Goal: Task Accomplishment & Management: Manage account settings

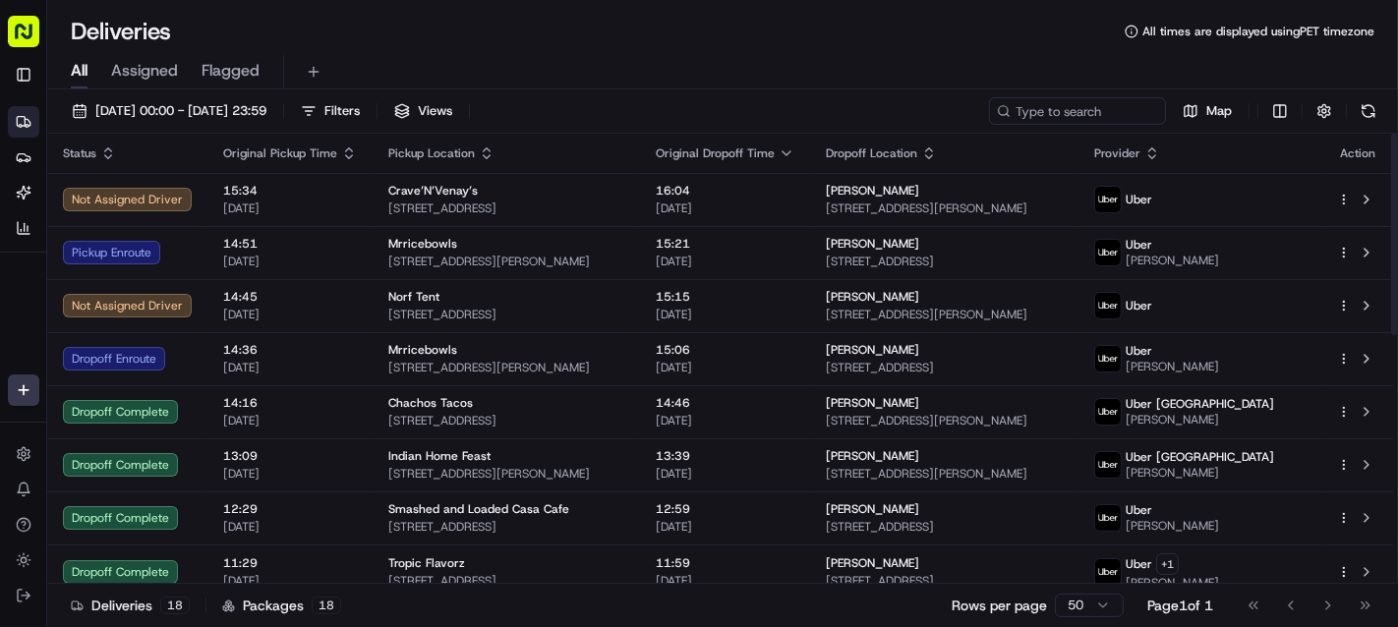
click at [551, 279] on td "Norf Tent 2200 S 19th St, Philadelphia, PA 19145, USA" at bounding box center [506, 305] width 267 height 53
drag, startPoint x: 551, startPoint y: 37, endPoint x: 526, endPoint y: 5, distance: 40.7
click at [549, 35] on div "Deliveries All times are displayed using PET timezone" at bounding box center [722, 31] width 1351 height 31
click at [847, 175] on table "Status Original Pickup Time Pickup Location Original Dropoff Time Dropoff Locat…" at bounding box center [720, 633] width 1347 height 998
click at [851, 205] on td "Yetta Fuller 5265 Wolfe Dr, Pleasant Hills, PA 15236, USA" at bounding box center [943, 199] width 267 height 53
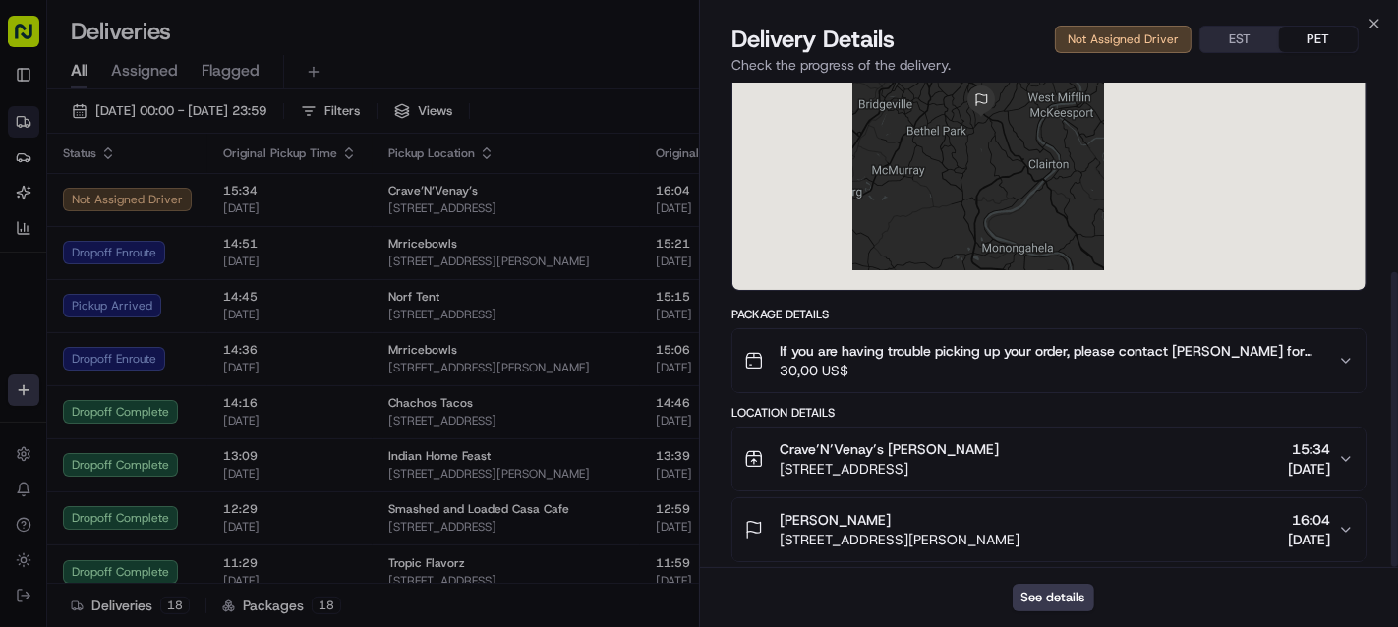
scroll to position [312, 0]
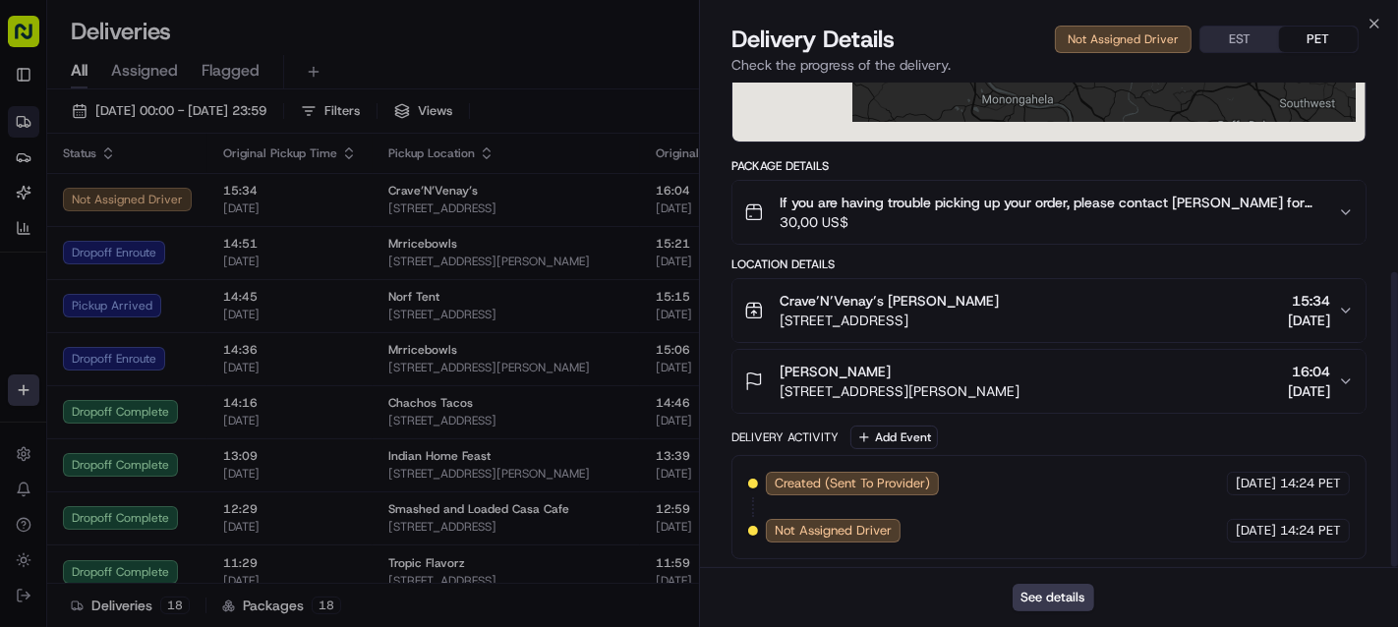
click at [1052, 232] on button "If you are having trouble picking up your order, please contact Crave’N’Venay’s…" at bounding box center [1049, 212] width 633 height 63
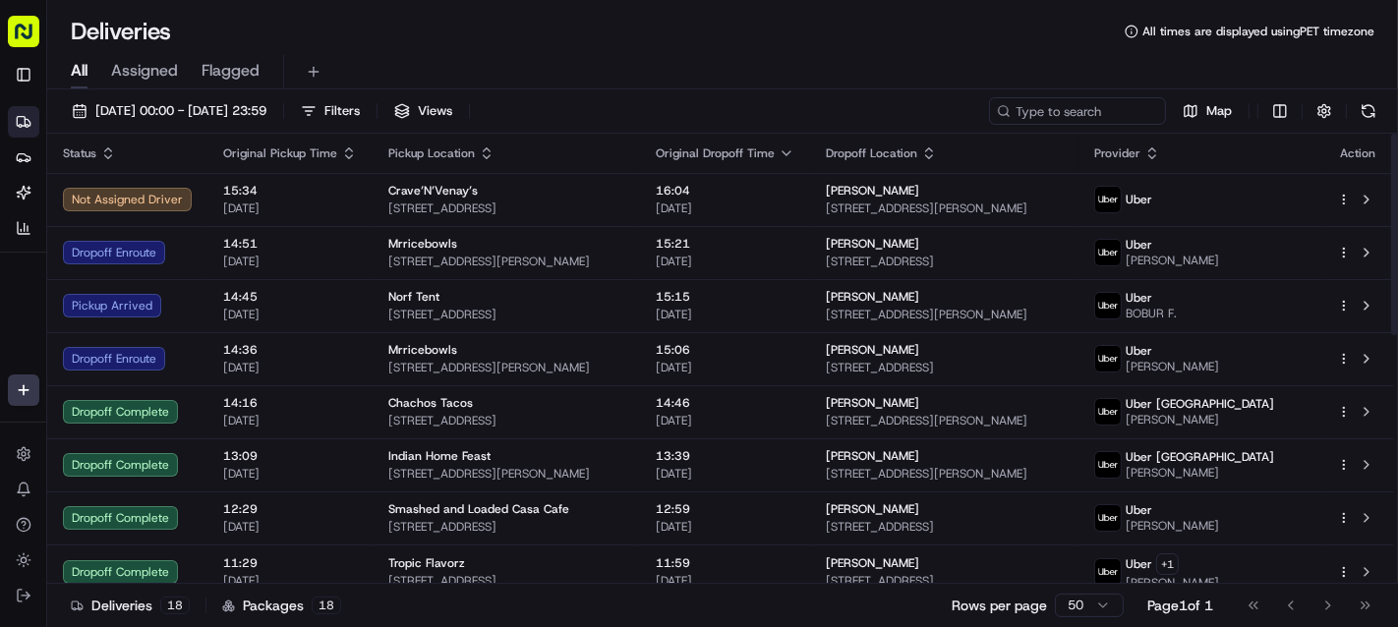
click at [640, 205] on td "Crave’N’Venay’s 1010 E Warrington Ave, Pittsburgh, PA 15210, USA" at bounding box center [506, 199] width 267 height 53
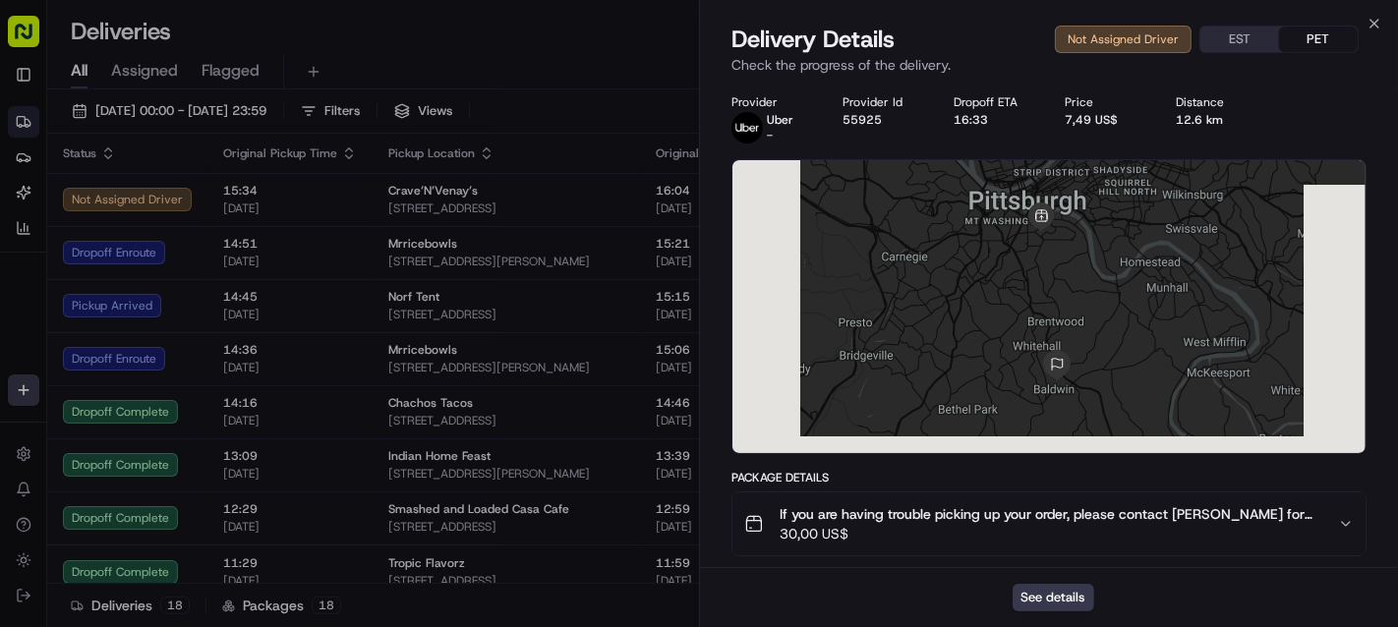
click at [1071, 593] on button "See details" at bounding box center [1054, 598] width 82 height 28
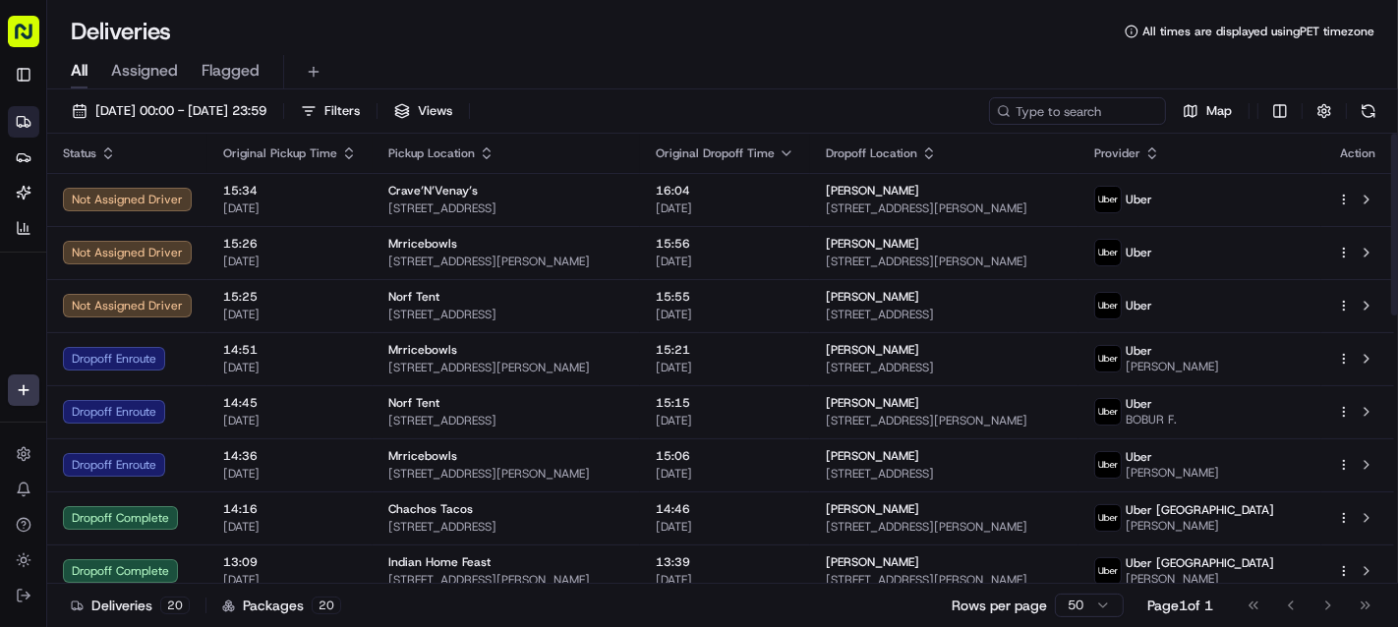
click at [474, 211] on span "[STREET_ADDRESS]" at bounding box center [506, 209] width 236 height 16
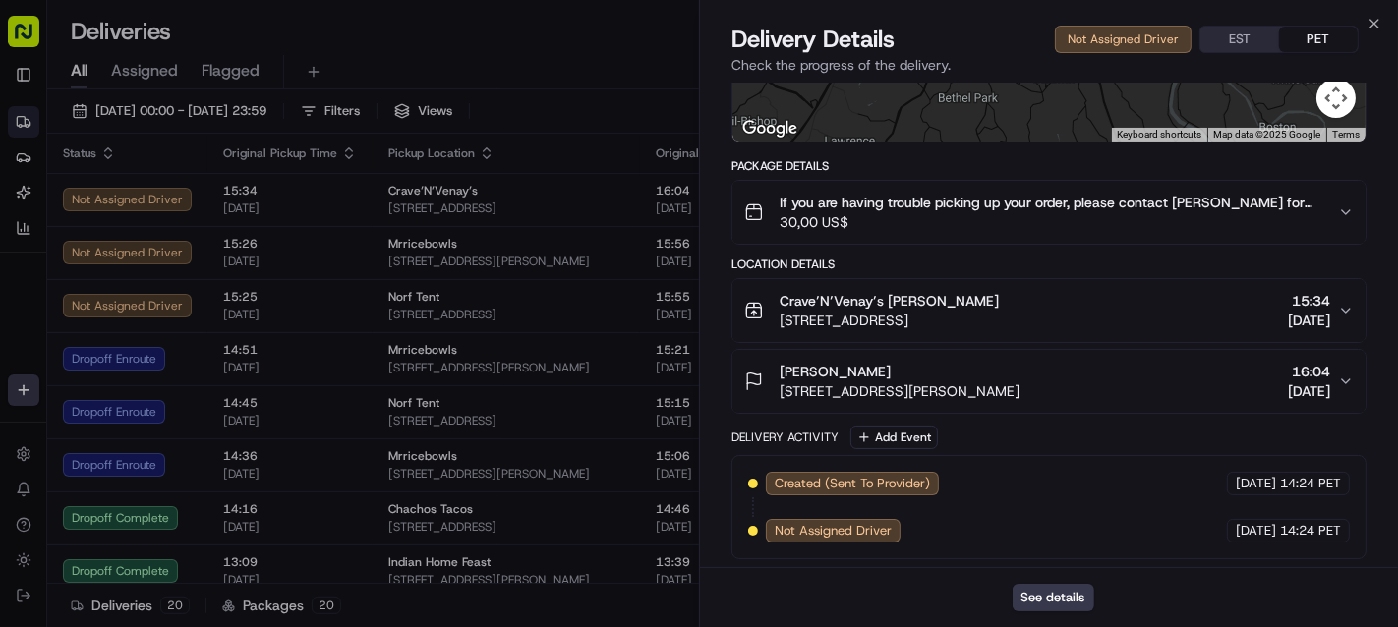
click at [896, 307] on span "Crave’N’Venay’s [PERSON_NAME]" at bounding box center [889, 301] width 219 height 20
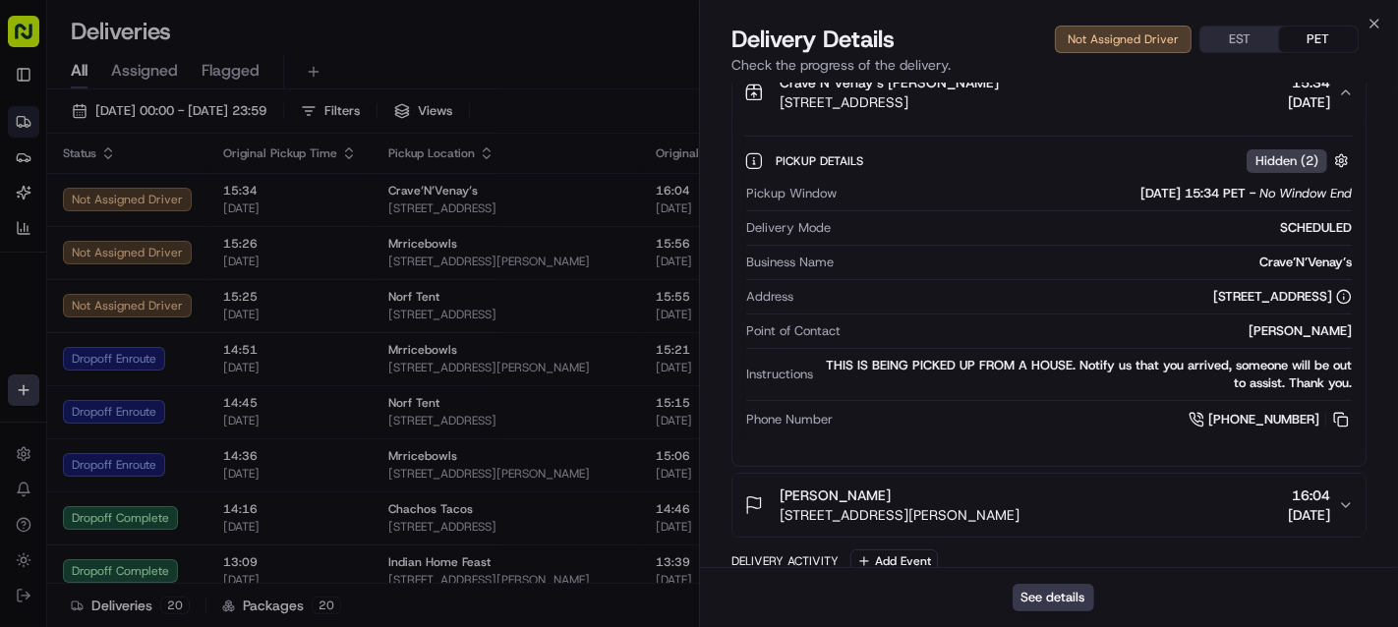
scroll to position [421, 0]
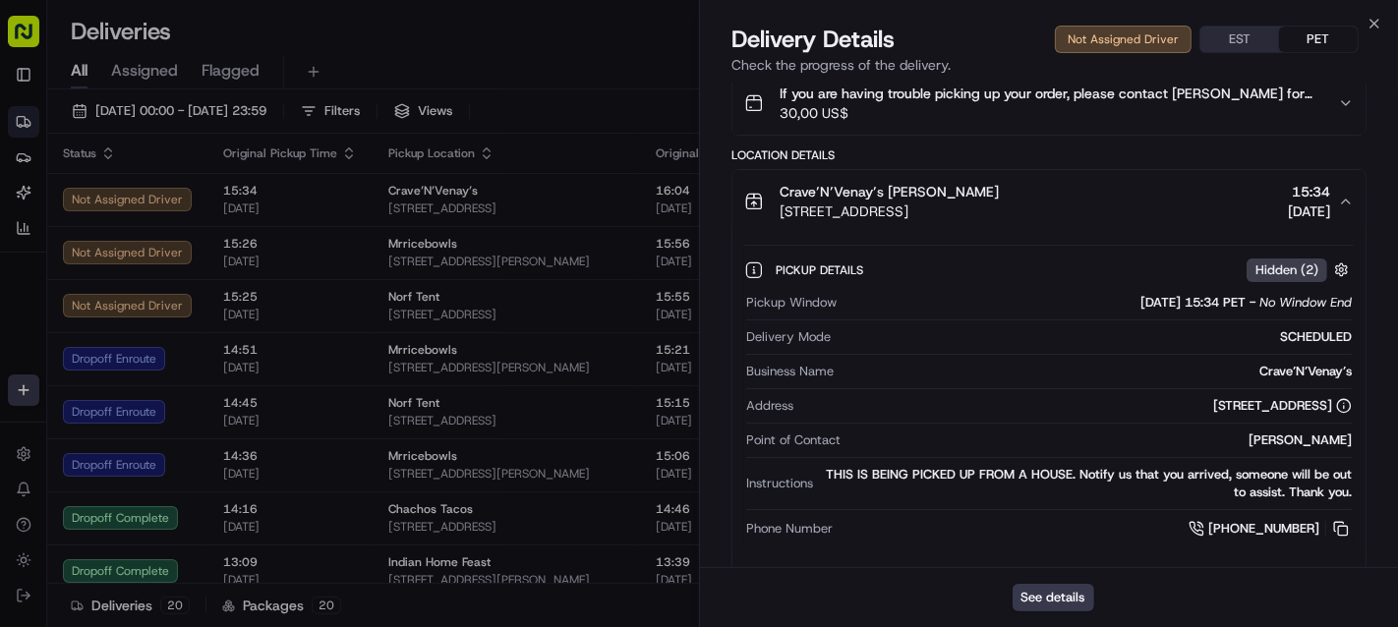
click at [901, 198] on span "Crave’N’Venay’s [PERSON_NAME]" at bounding box center [889, 192] width 219 height 20
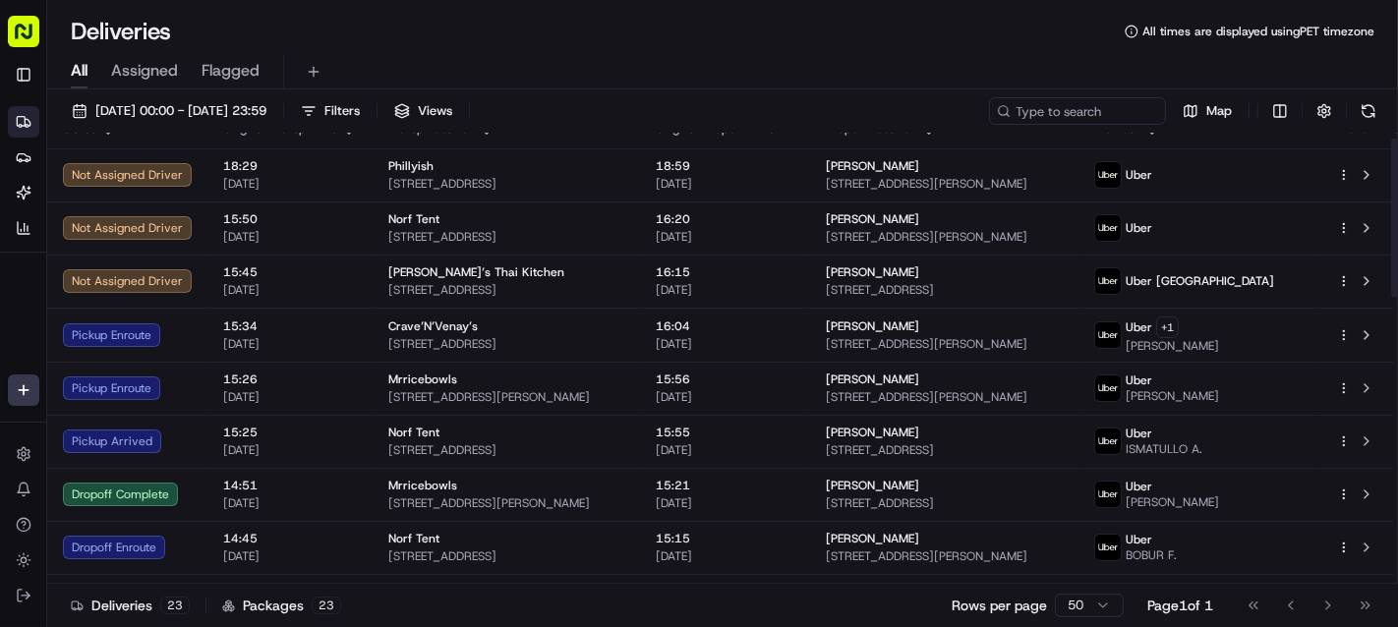
scroll to position [0, 0]
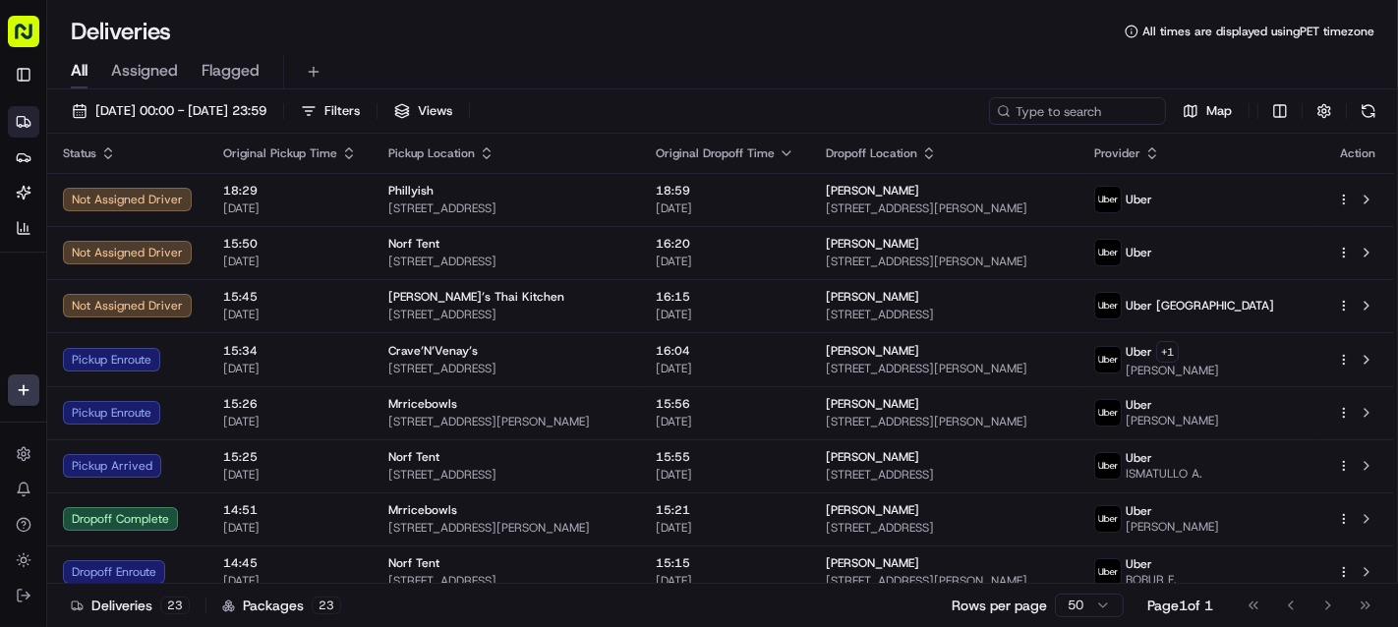
click at [564, 35] on div "Deliveries All times are displayed using PET timezone" at bounding box center [722, 31] width 1351 height 31
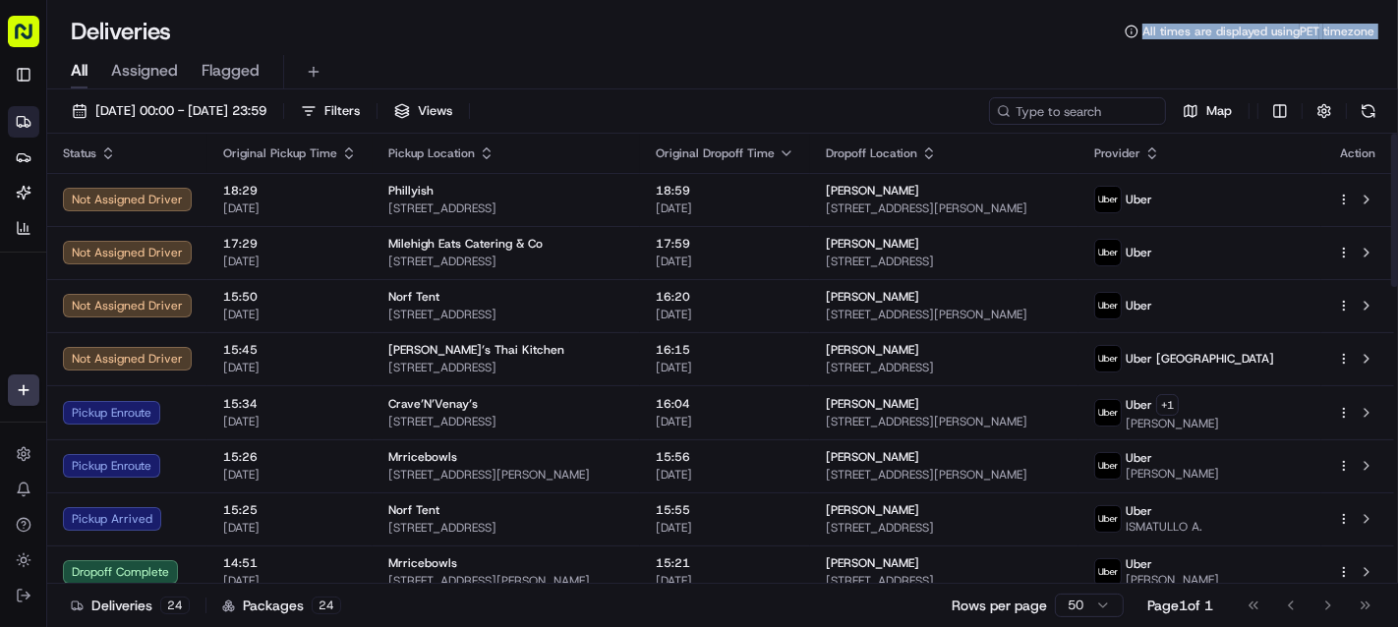
click at [598, 46] on div "Deliveries All times are displayed using PET timezone All Assigned Flagged 15/0…" at bounding box center [722, 313] width 1351 height 627
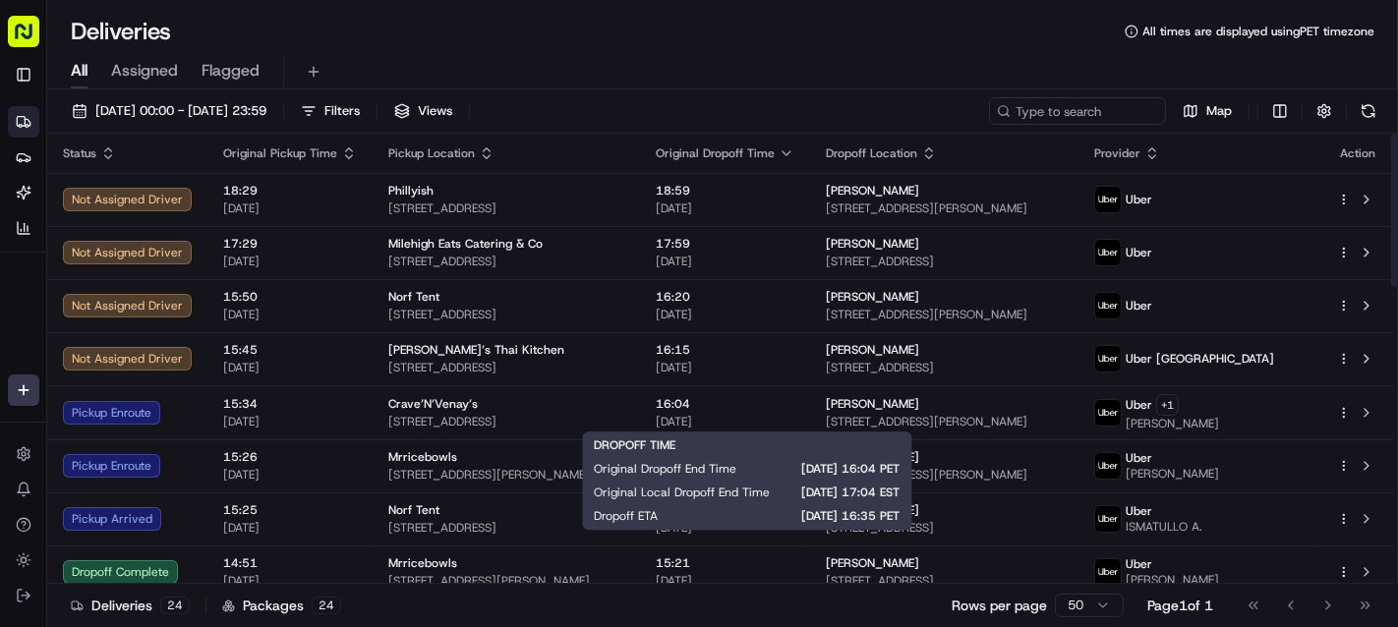
click at [748, 422] on span "[DATE]" at bounding box center [725, 422] width 139 height 16
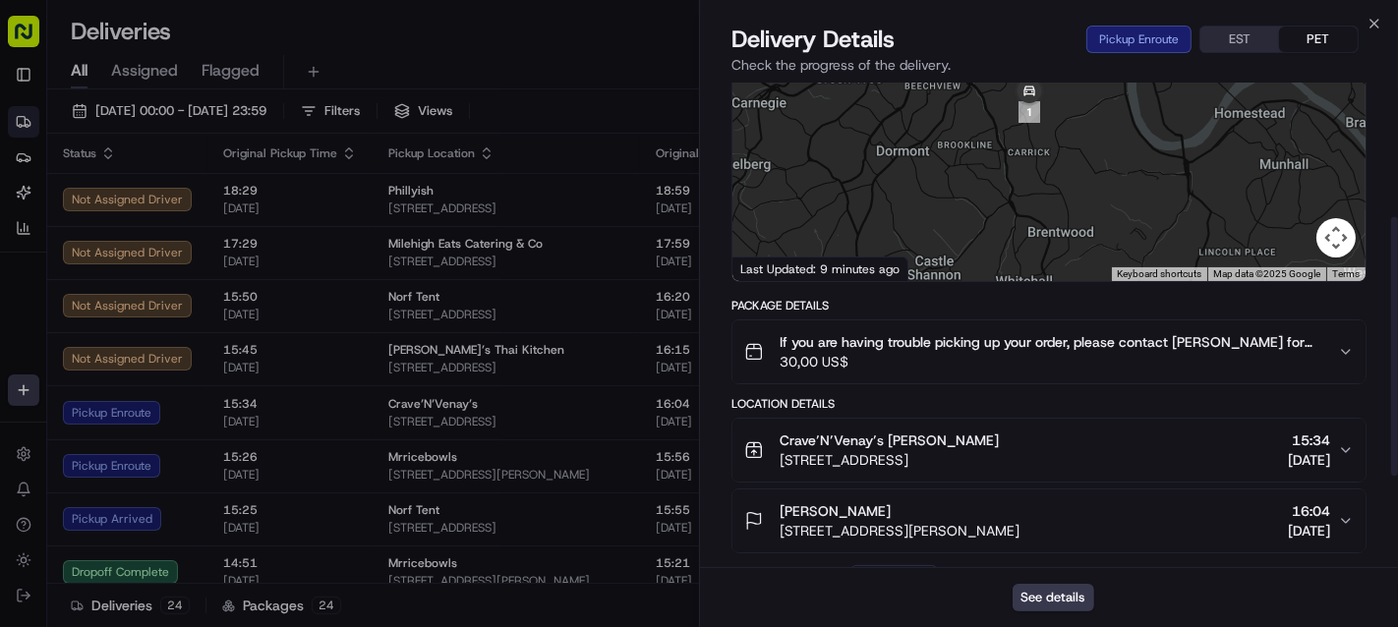
scroll to position [327, 0]
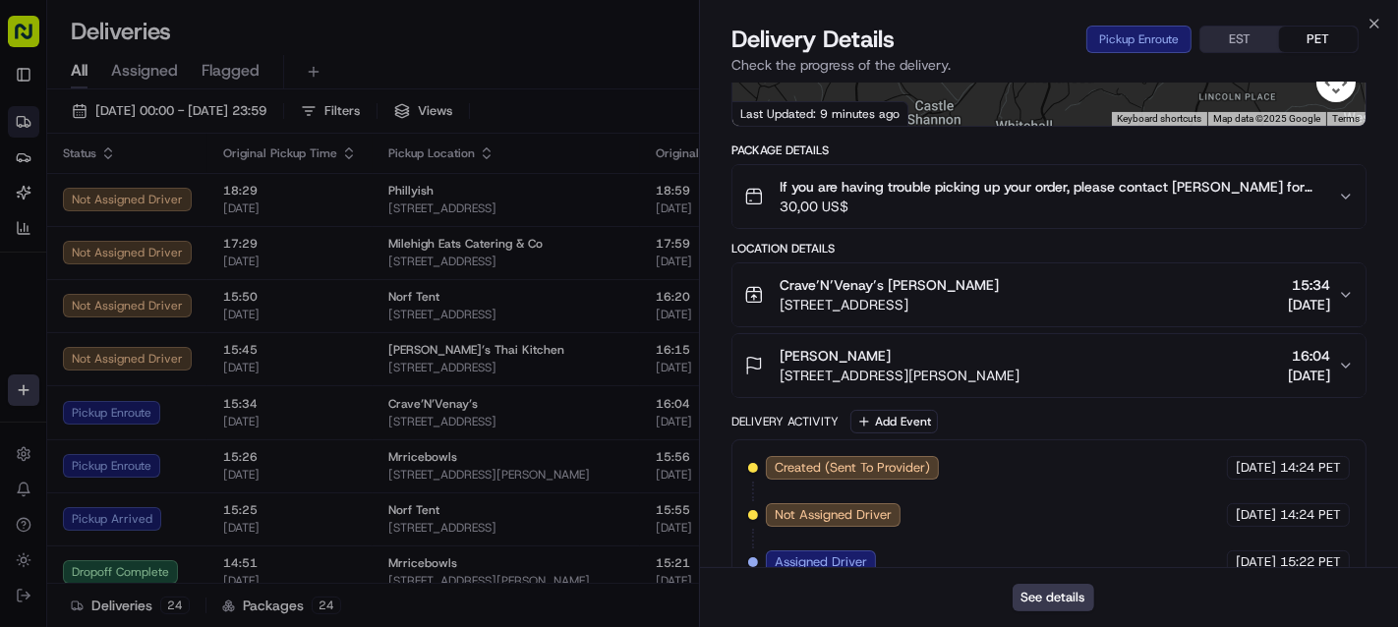
drag, startPoint x: 478, startPoint y: 68, endPoint x: 435, endPoint y: 1, distance: 79.6
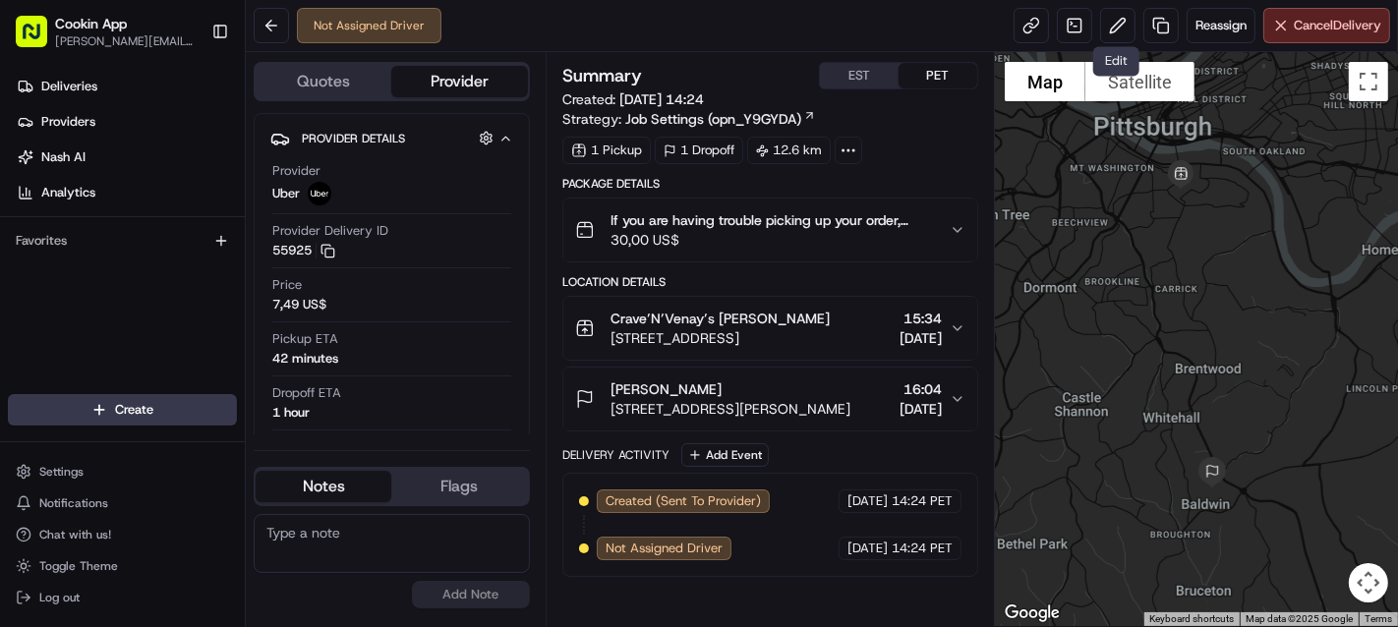
click at [1103, 32] on button at bounding box center [1117, 25] width 35 height 35
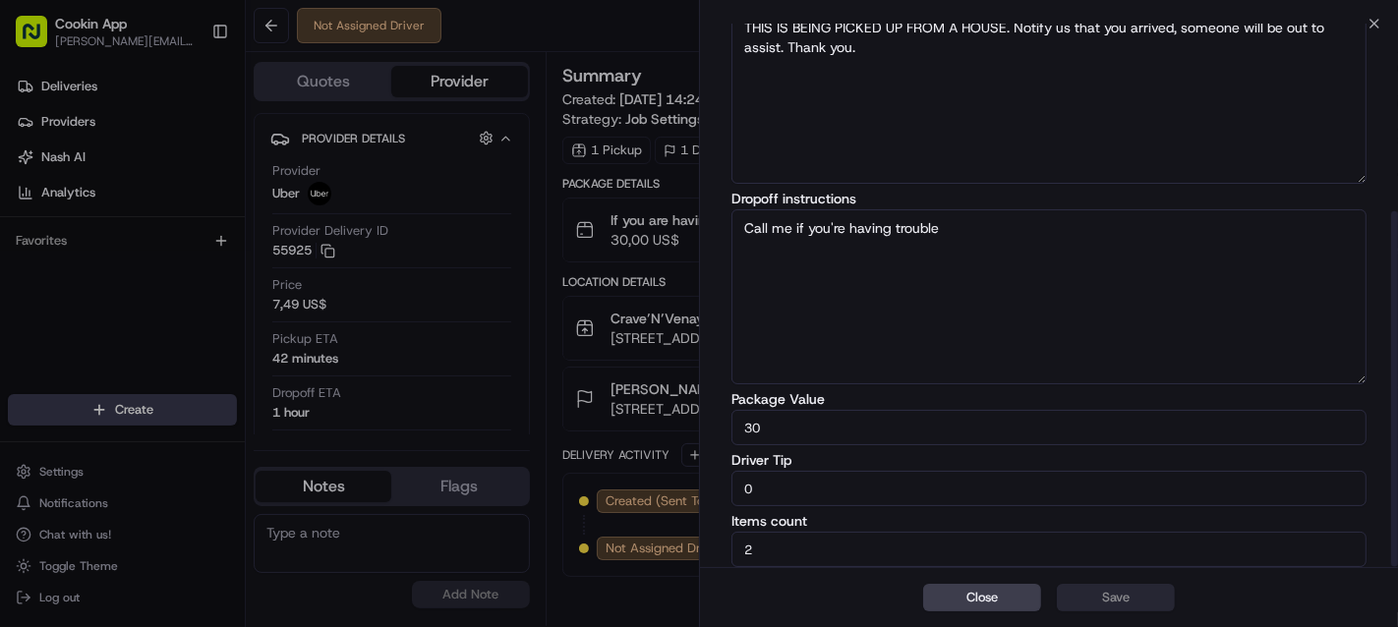
scroll to position [286, 0]
drag, startPoint x: 828, startPoint y: 487, endPoint x: 640, endPoint y: 473, distance: 188.3
click at [640, 473] on body "Cookin App [EMAIL_ADDRESS][DOMAIN_NAME] Toggle Sidebar Deliveries Providers [PE…" at bounding box center [699, 313] width 1398 height 627
type input "3"
click at [1113, 585] on button "Save" at bounding box center [1116, 598] width 118 height 28
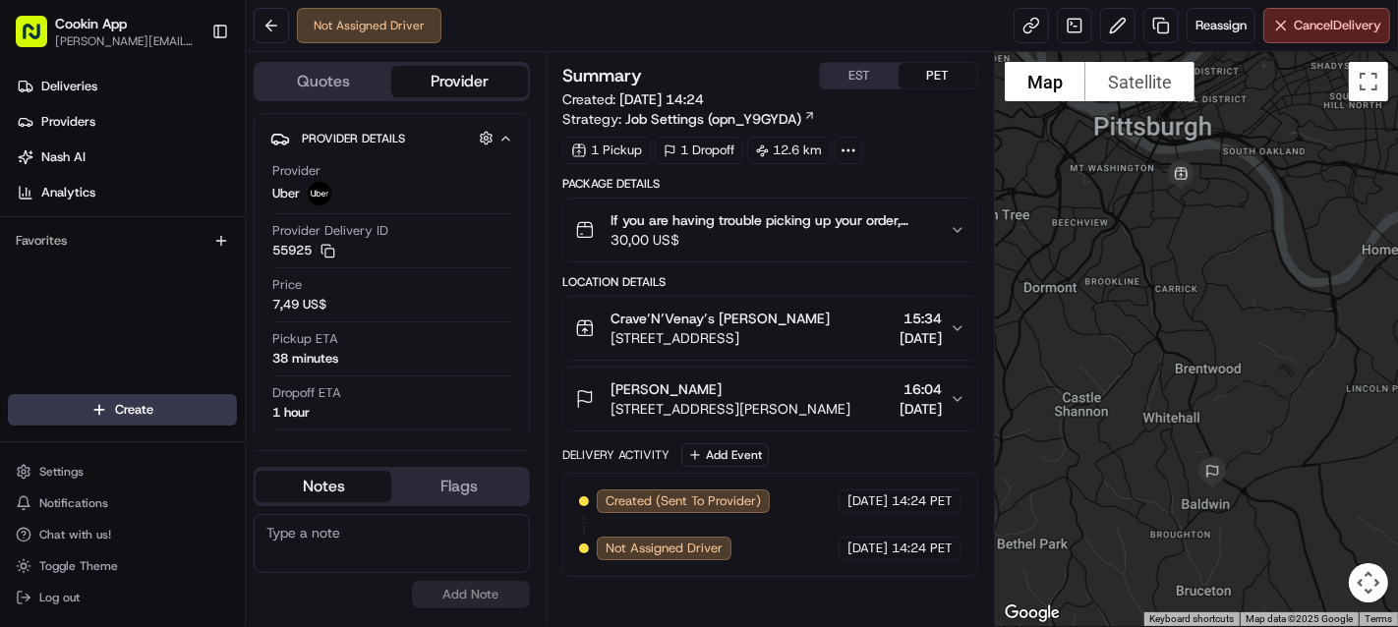
click at [778, 381] on div "[PERSON_NAME]" at bounding box center [731, 390] width 240 height 20
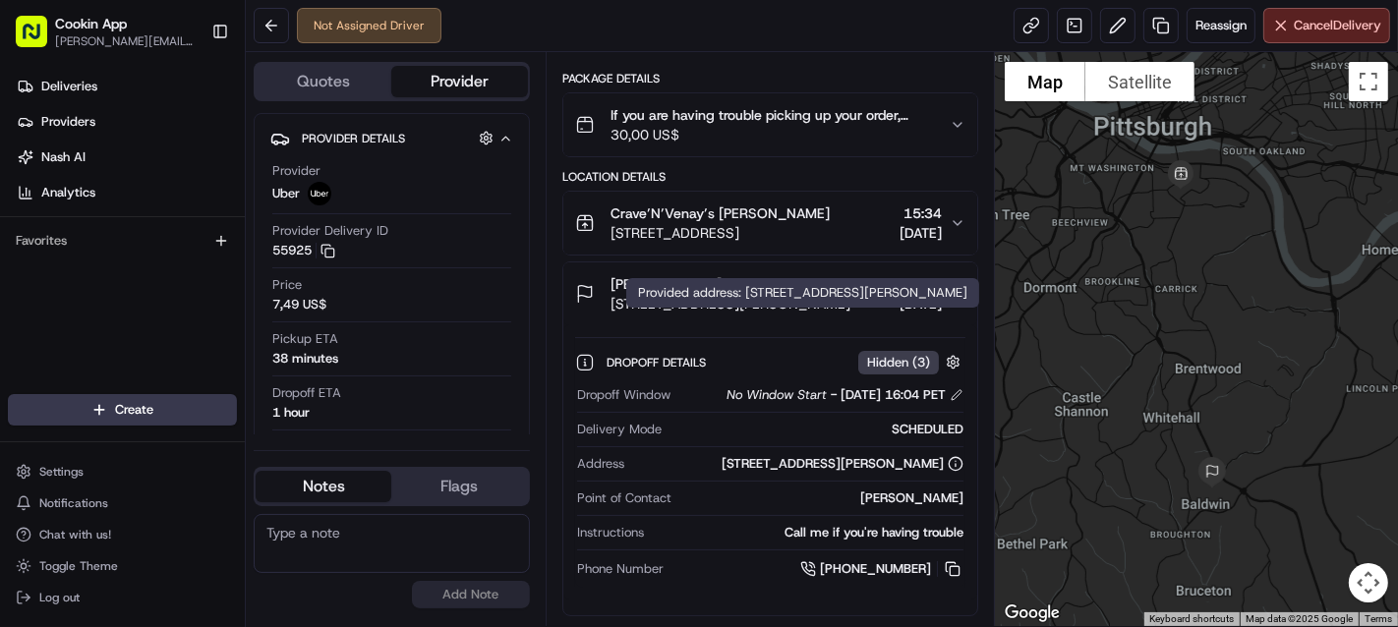
scroll to position [0, 0]
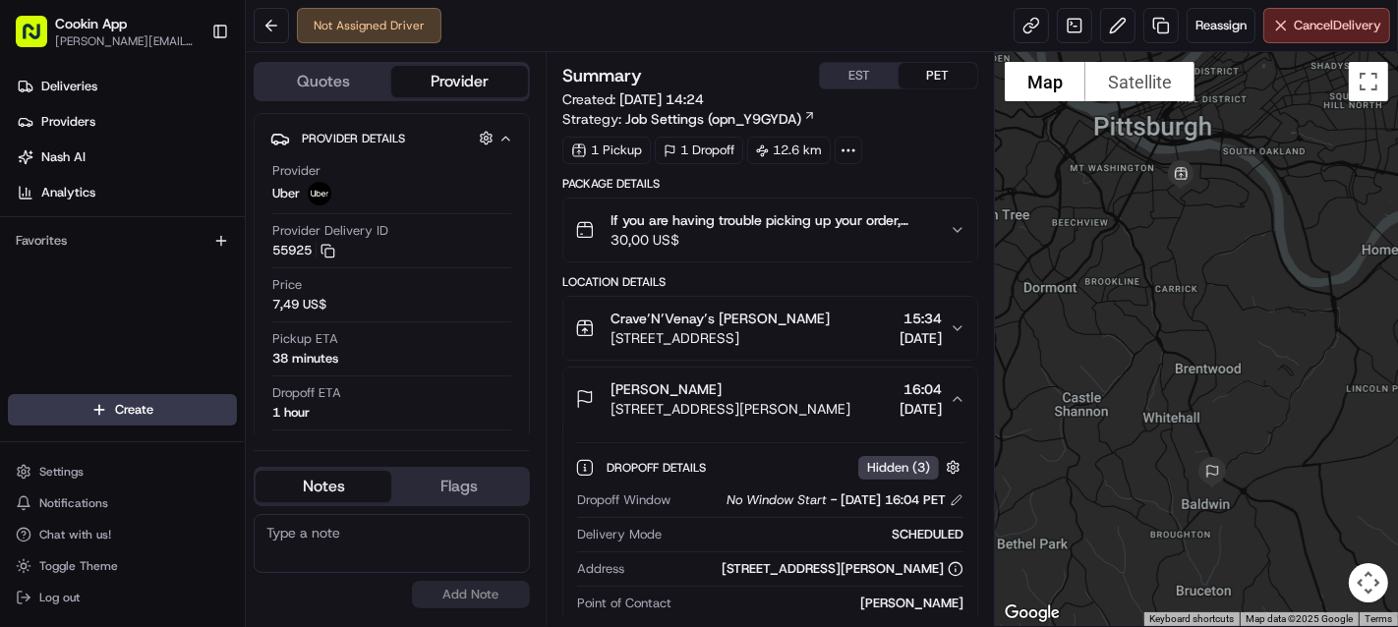
click at [1213, 25] on span "Reassign" at bounding box center [1221, 26] width 51 height 18
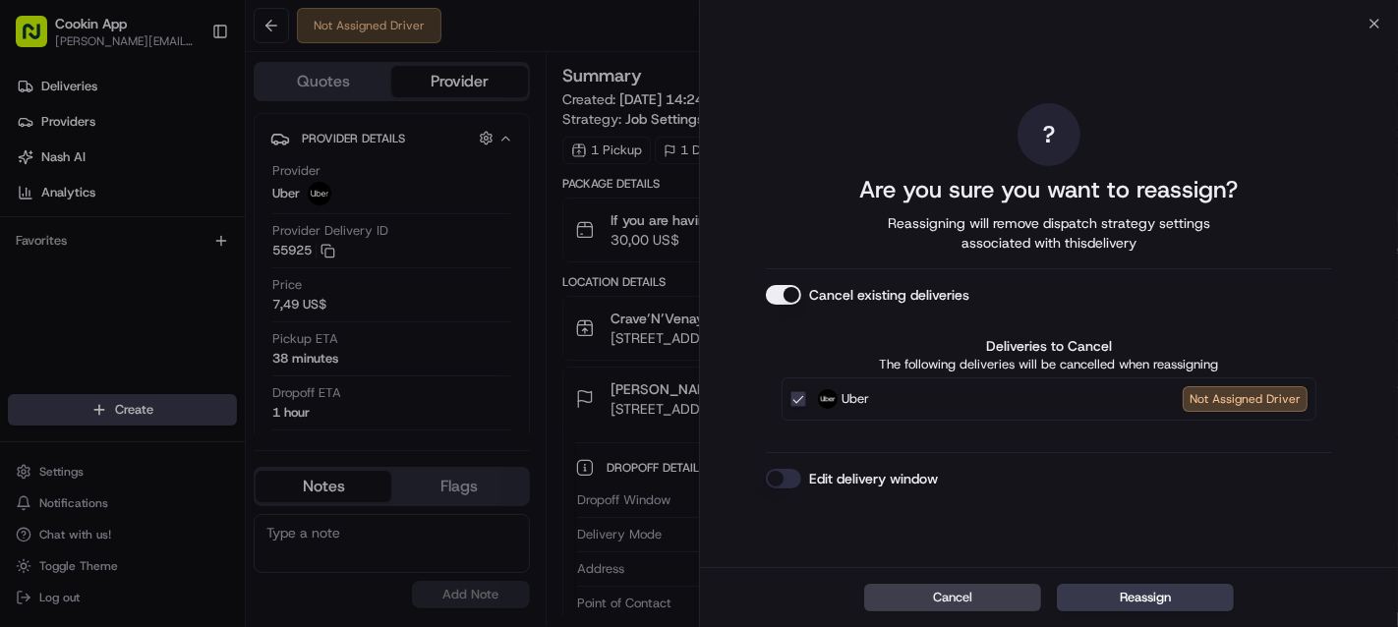
click at [808, 280] on div "? Are you sure you want to reassign? Reassigning will remove dispatch strategy …" at bounding box center [1049, 296] width 566 height 536
click at [795, 294] on button "Cancel existing deliveries" at bounding box center [783, 295] width 35 height 20
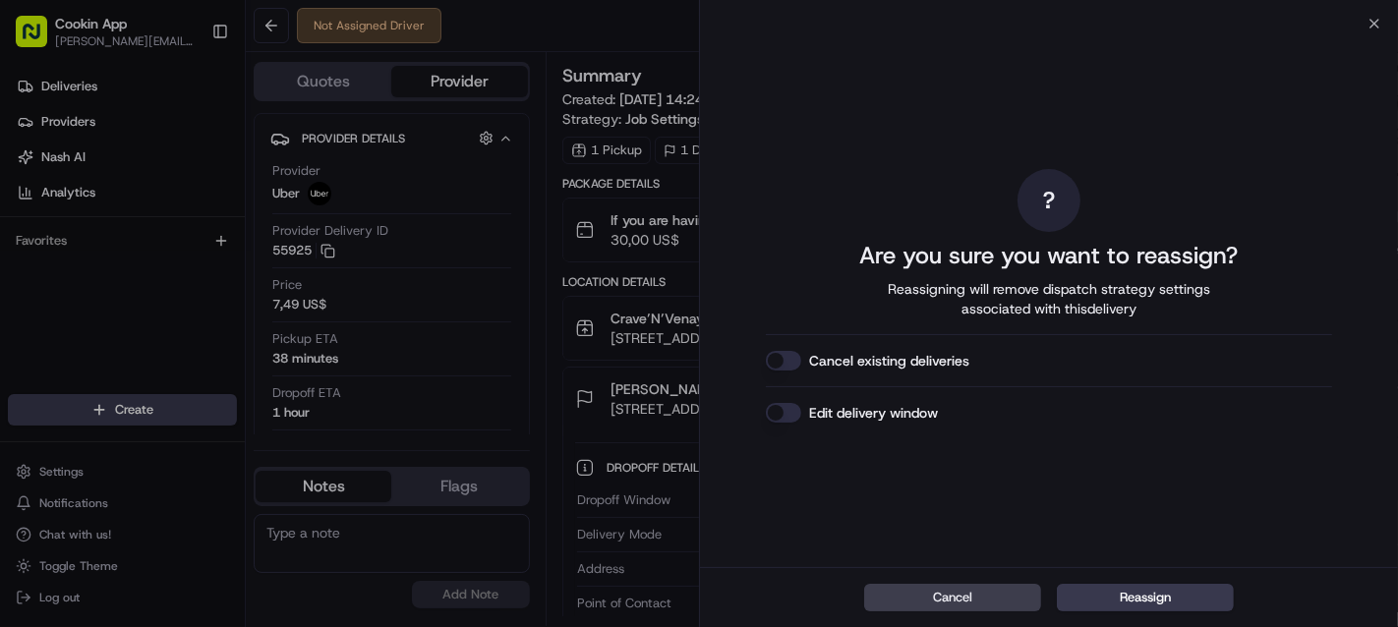
click at [1165, 588] on button "Reassign" at bounding box center [1145, 598] width 177 height 28
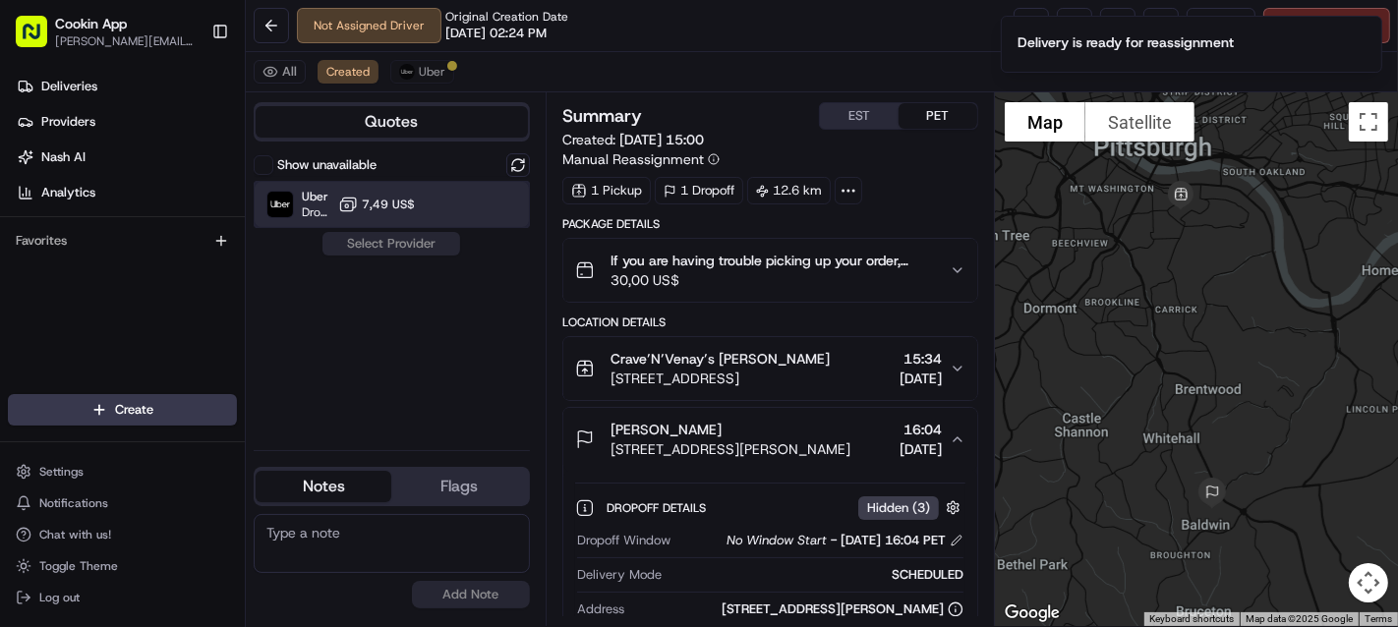
drag, startPoint x: 431, startPoint y: 226, endPoint x: 427, endPoint y: 209, distance: 17.2
click at [430, 220] on div "Uber Dropoff ETA 1 hour 7,49 US$" at bounding box center [392, 204] width 276 height 47
click at [408, 255] on div "Show unavailable Uber Dropoff ETA 1 hour 7,49 US$ Assign Provider" at bounding box center [392, 293] width 276 height 281
click at [408, 244] on button "Assign Provider" at bounding box center [392, 244] width 140 height 24
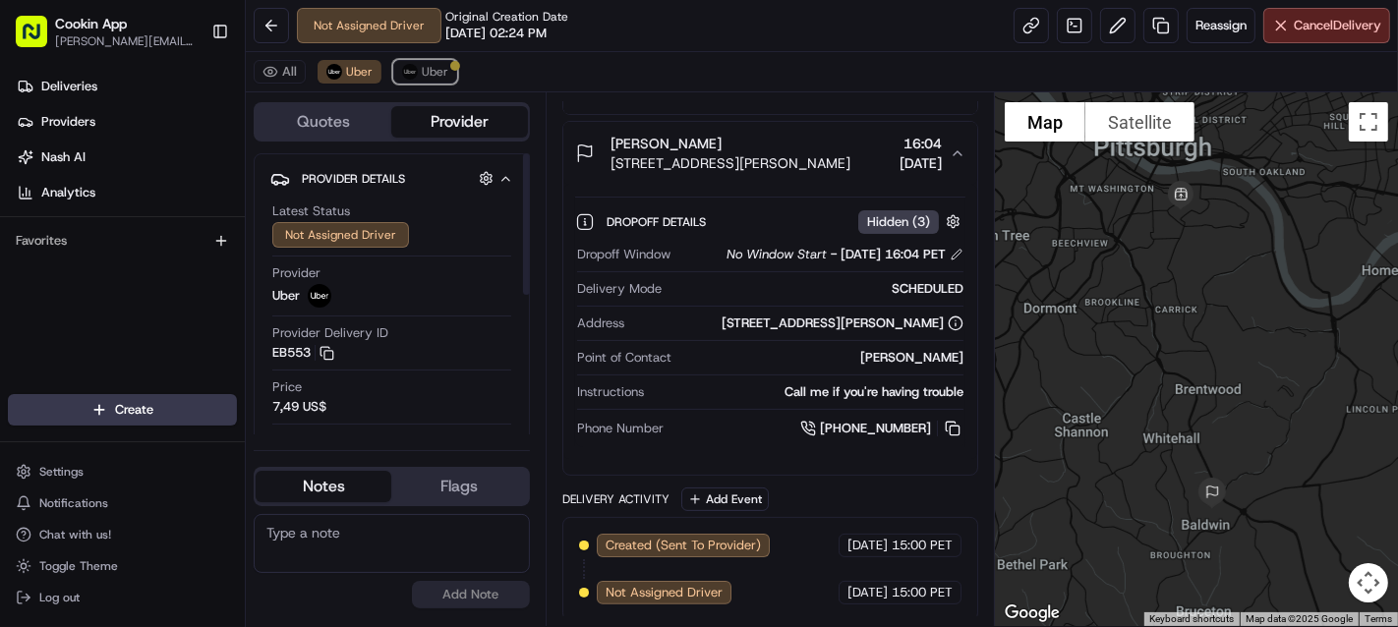
click at [423, 68] on span "Uber" at bounding box center [435, 72] width 27 height 16
click at [371, 76] on button "Uber" at bounding box center [350, 72] width 64 height 24
click at [438, 65] on span "Uber" at bounding box center [435, 72] width 27 height 16
click at [342, 69] on button "Uber" at bounding box center [350, 72] width 64 height 24
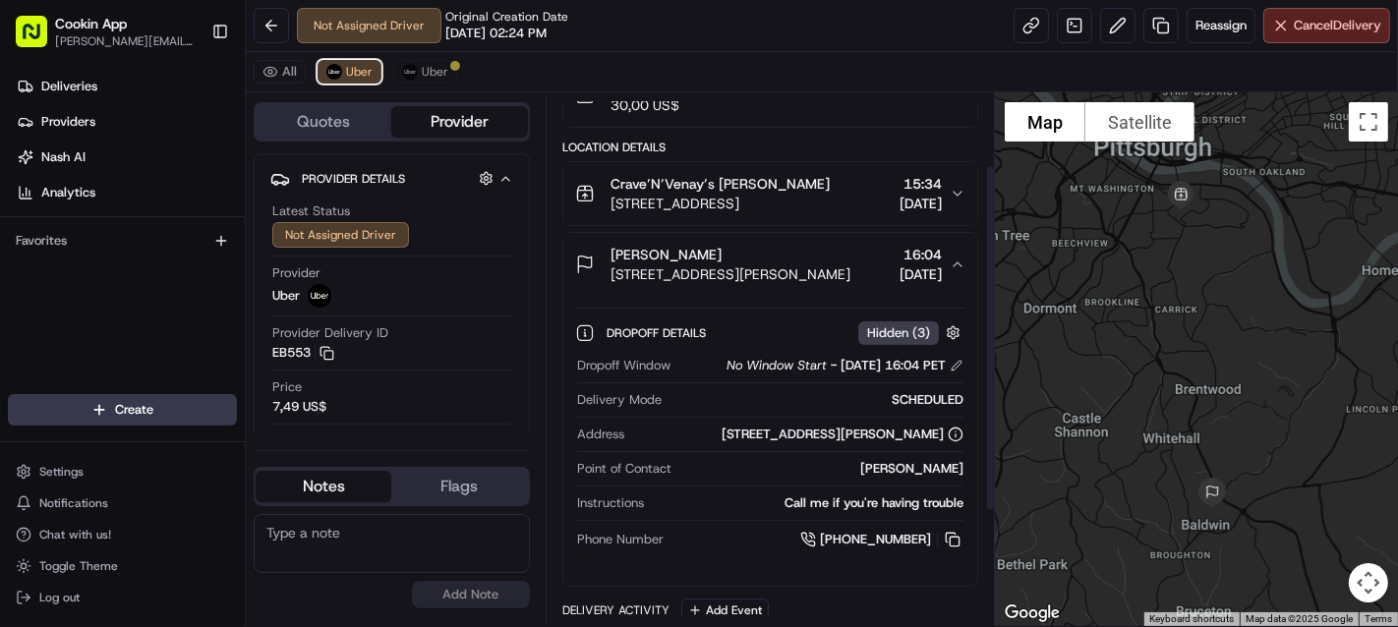
scroll to position [67, 0]
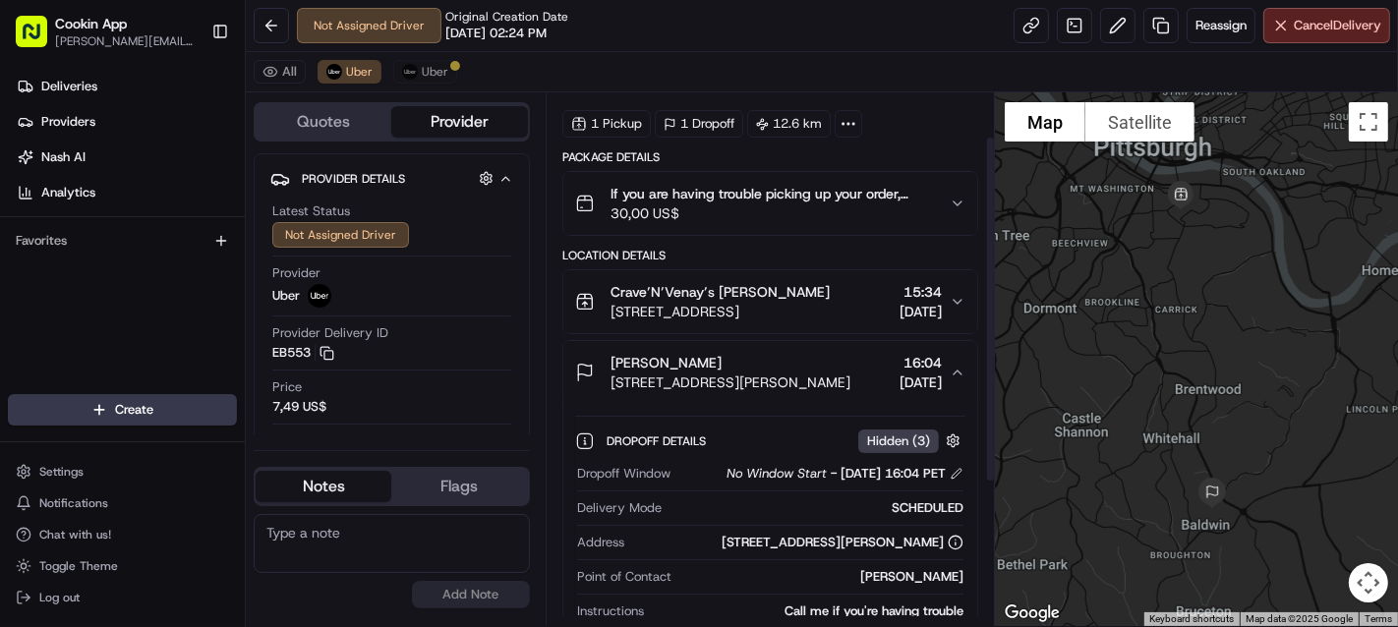
click at [801, 373] on span "[STREET_ADDRESS][PERSON_NAME]" at bounding box center [731, 383] width 240 height 20
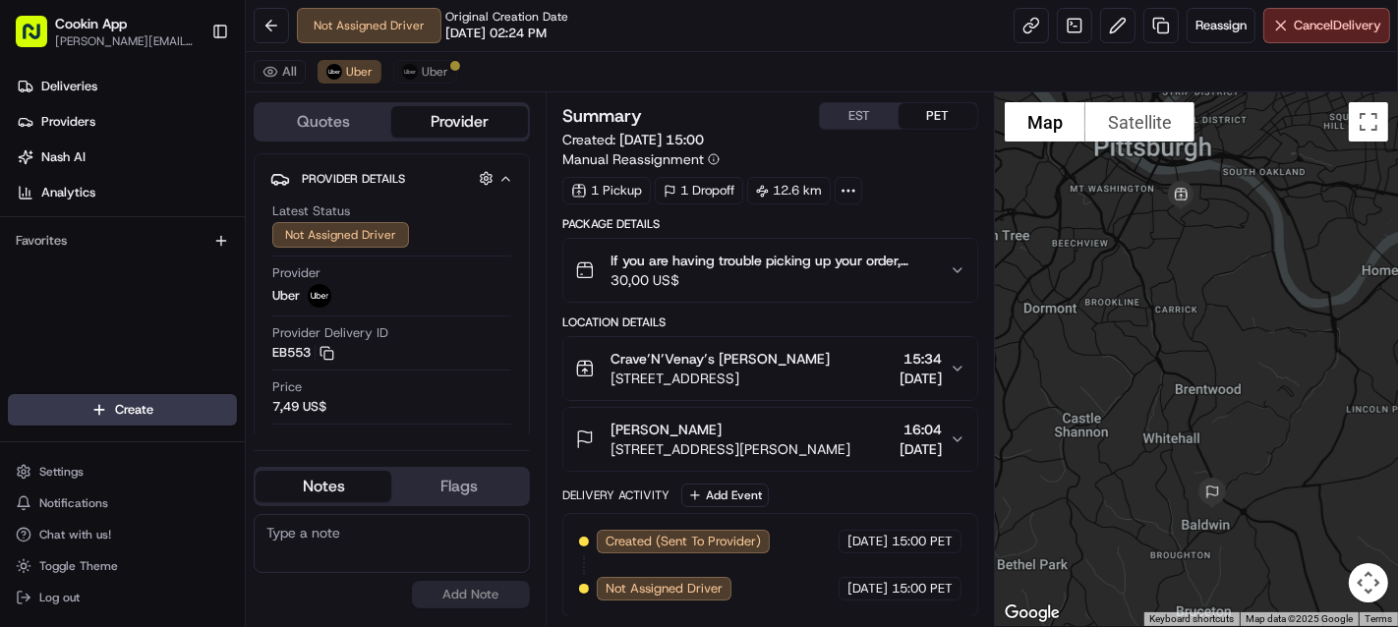
click at [840, 431] on div "[PERSON_NAME]" at bounding box center [731, 430] width 240 height 20
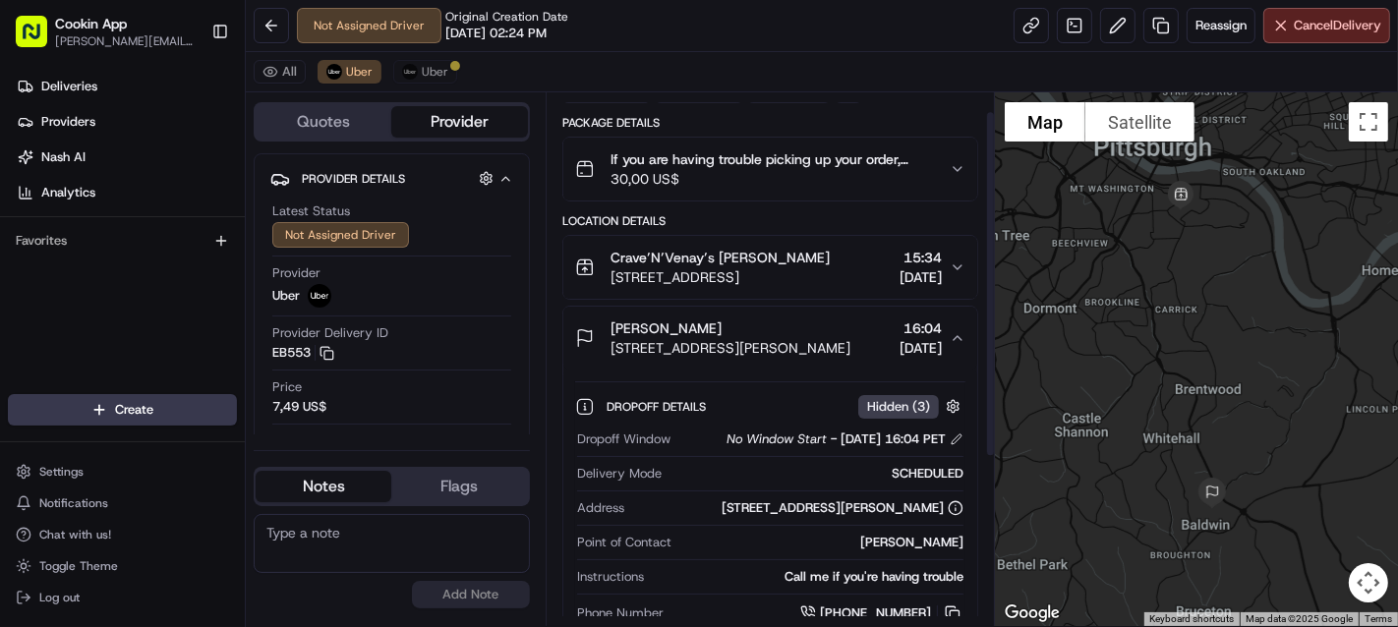
scroll to position [218, 0]
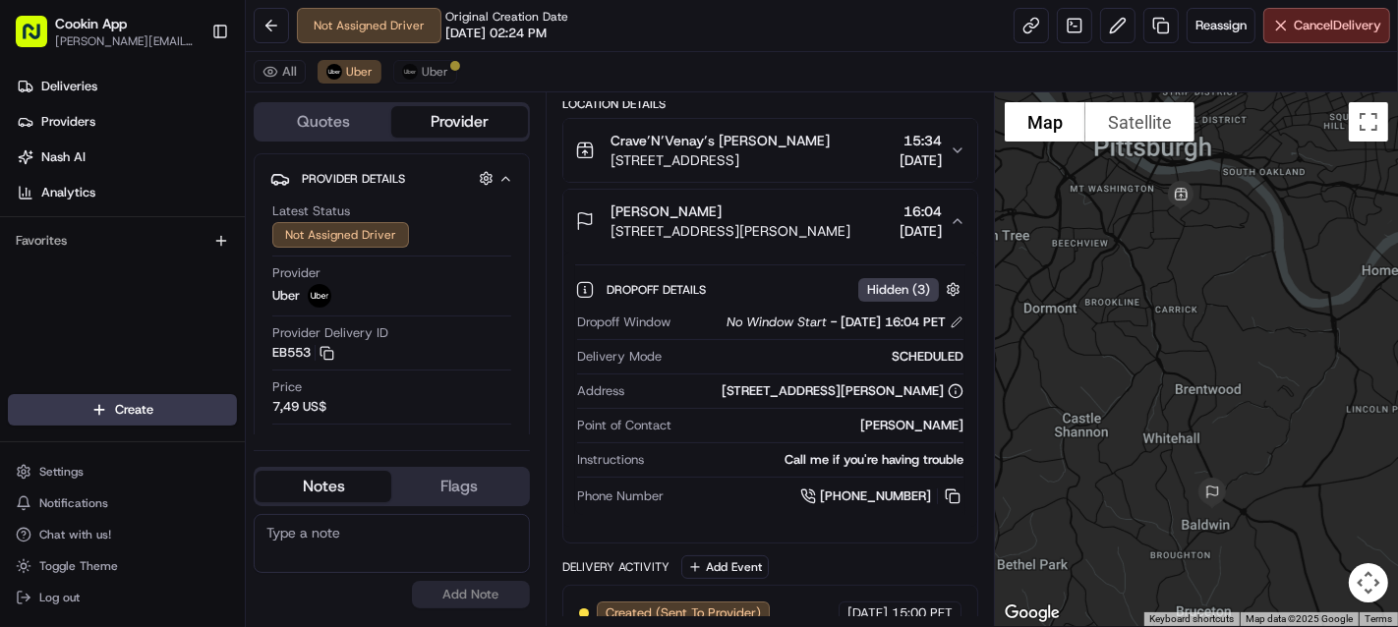
click at [955, 496] on button at bounding box center [953, 497] width 22 height 22
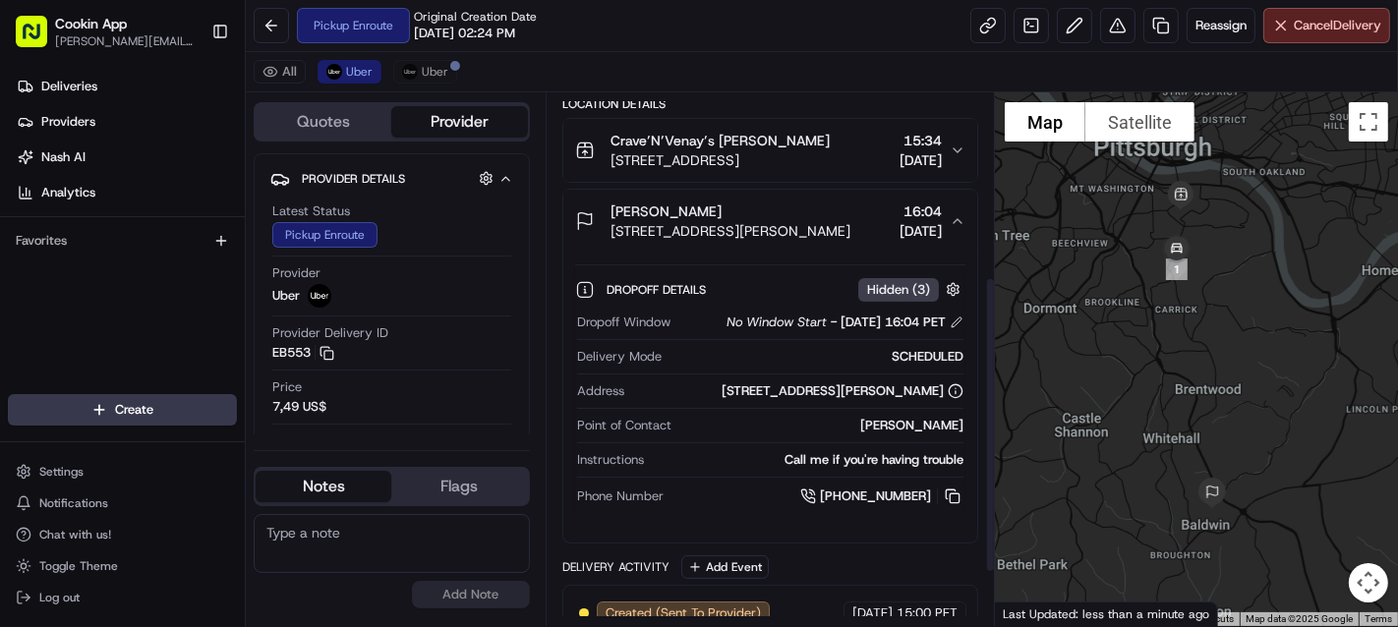
scroll to position [426, 0]
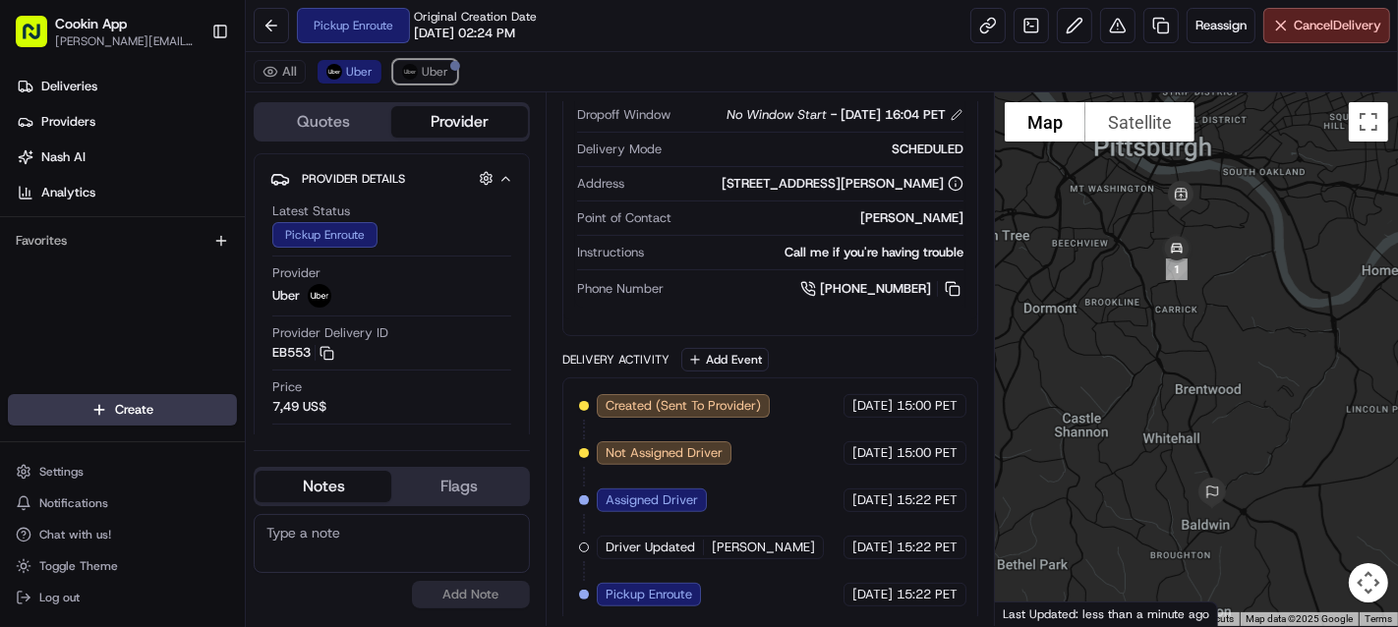
click at [420, 61] on button "Uber" at bounding box center [425, 72] width 64 height 24
click at [354, 66] on span "Uber" at bounding box center [359, 72] width 27 height 16
click at [1318, 21] on span "Cancel Delivery" at bounding box center [1338, 26] width 88 height 18
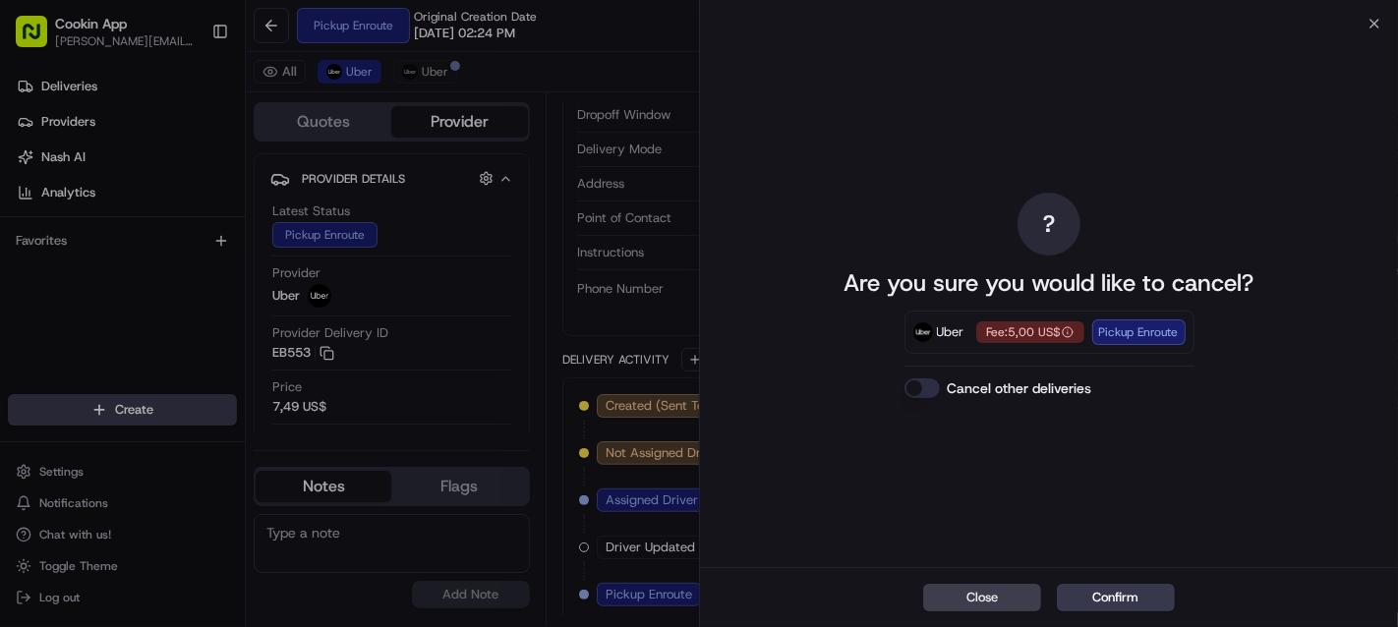
click at [1141, 585] on button "Confirm" at bounding box center [1116, 598] width 118 height 28
